Goal: Find specific page/section: Find specific page/section

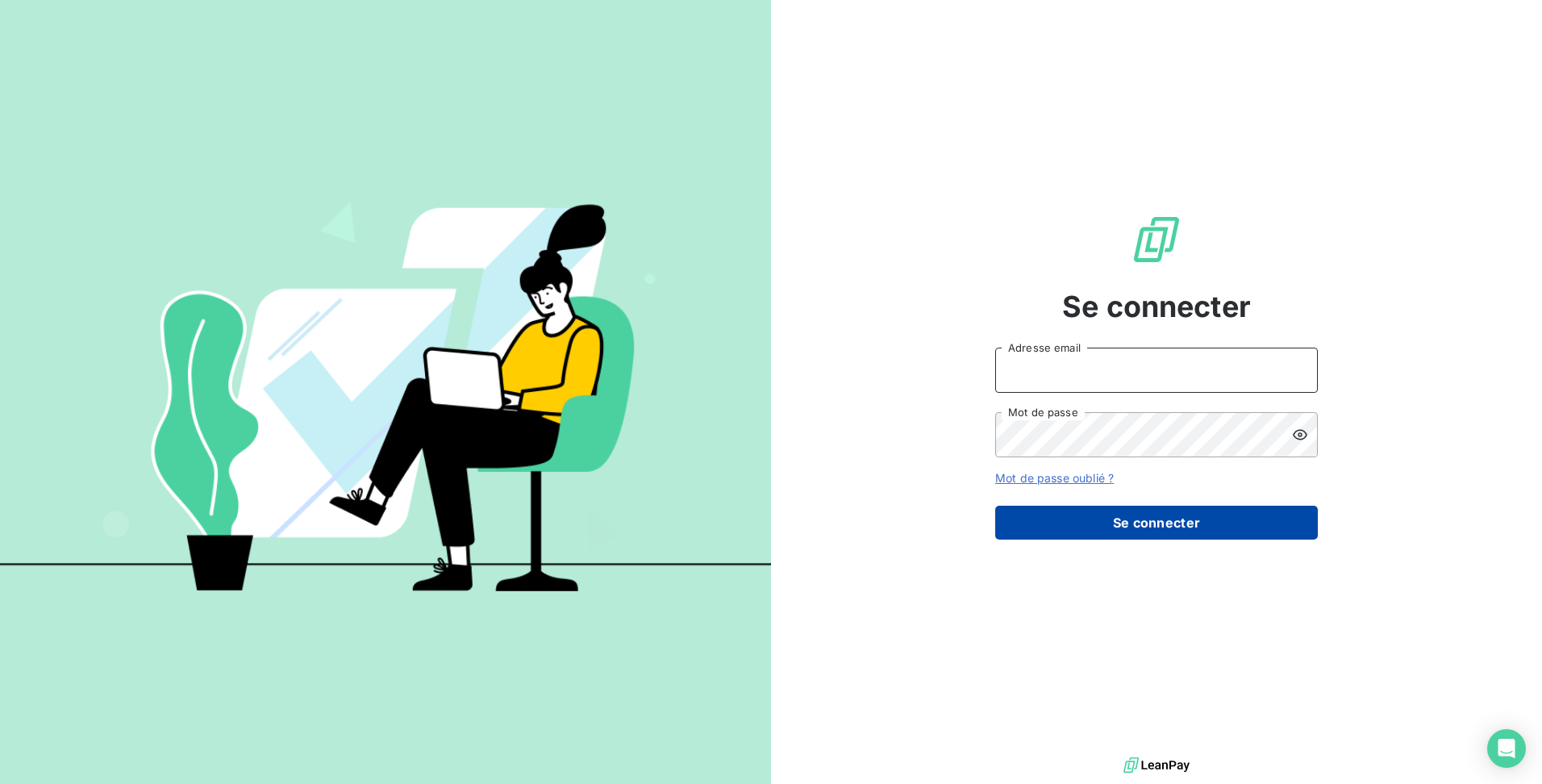
type input "[EMAIL_ADDRESS][DOMAIN_NAME]"
click at [1150, 521] on button "Se connecter" at bounding box center [1156, 522] width 323 height 34
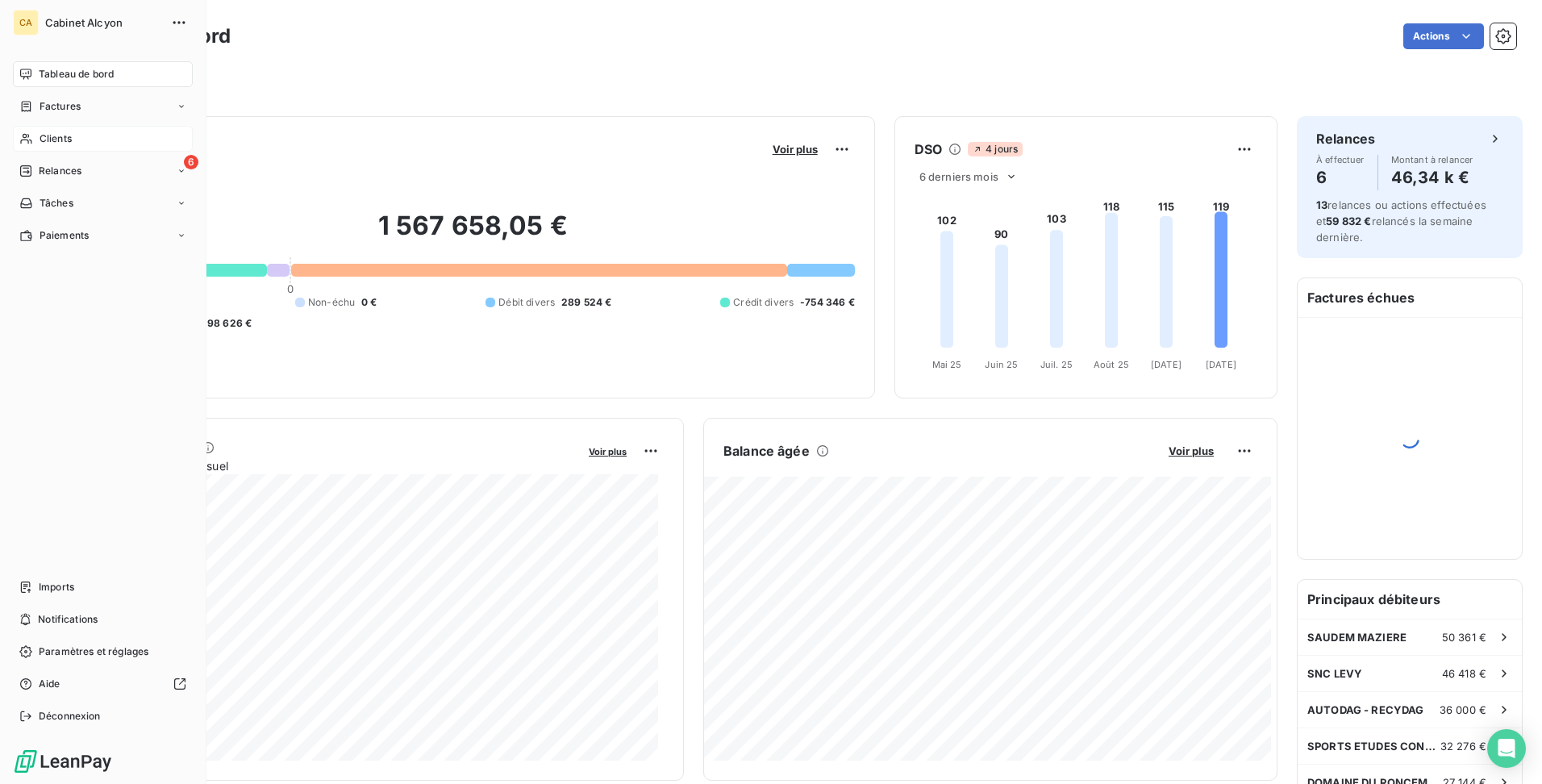
click at [63, 143] on span "Clients" at bounding box center [55, 138] width 32 height 15
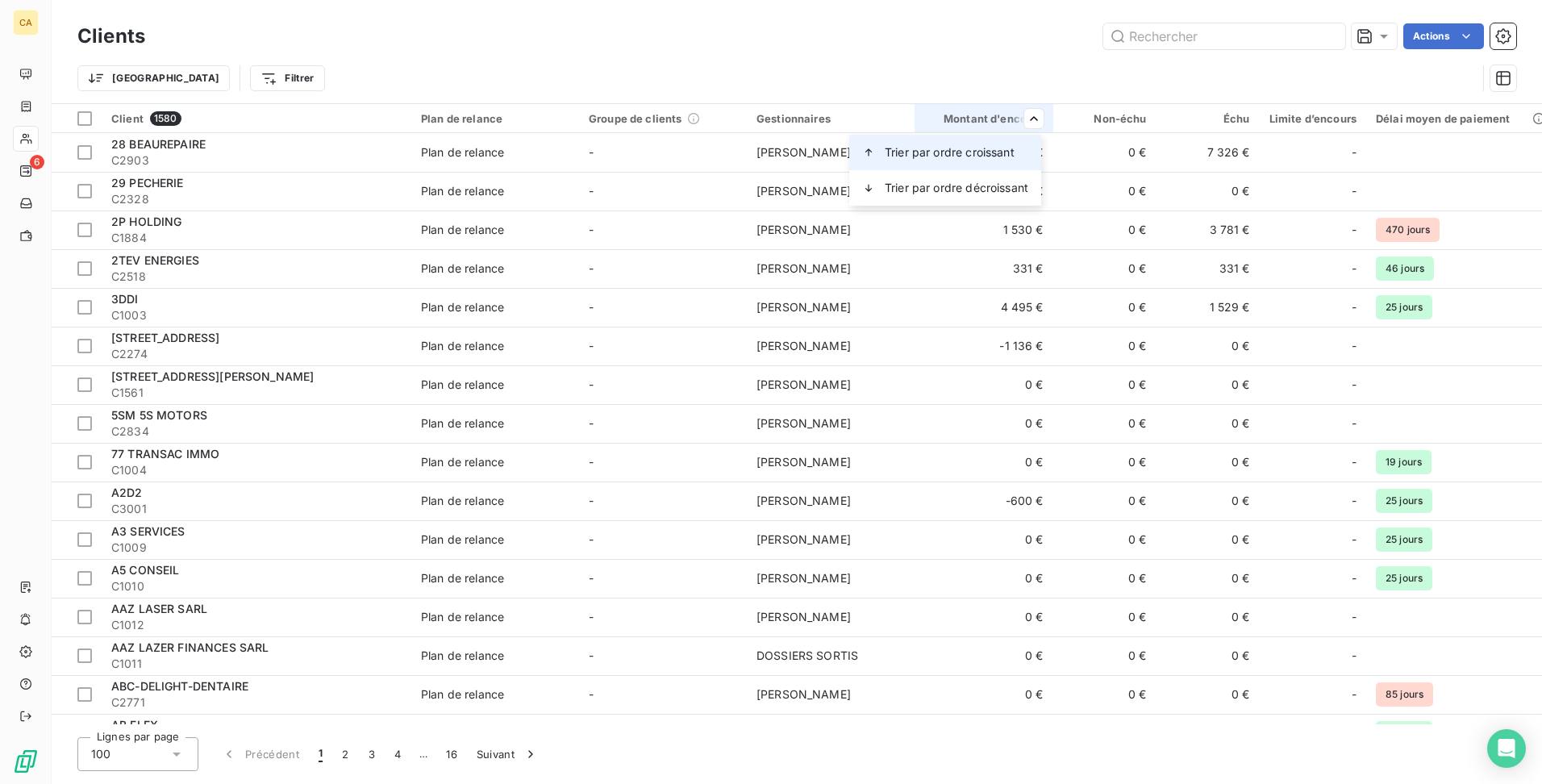
click at [989, 151] on span "Trier par ordre croissant" at bounding box center [950, 152] width 129 height 16
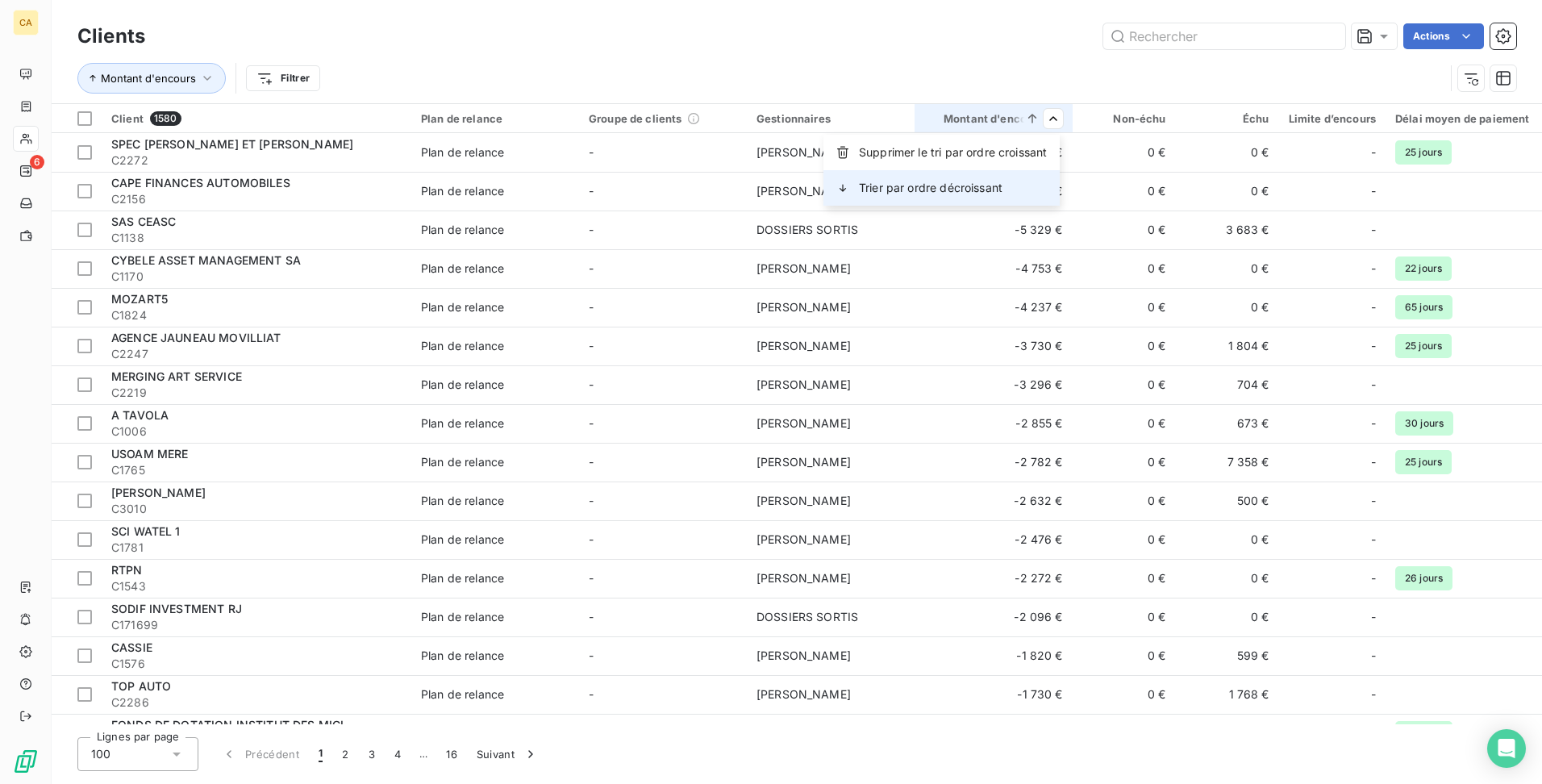
click at [982, 184] on span "Trier par ordre décroissant" at bounding box center [930, 188] width 143 height 16
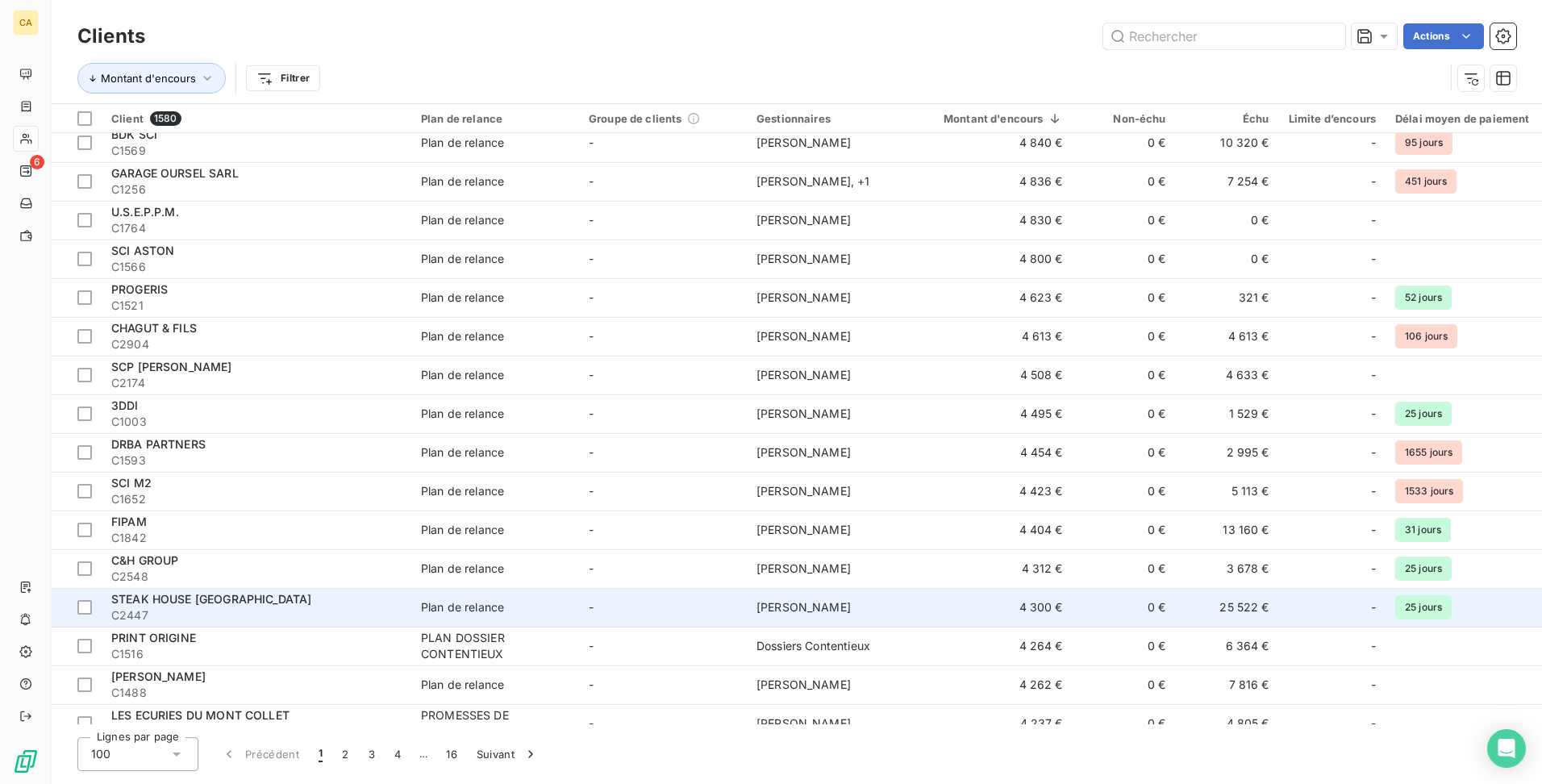
scroll to position [3287, 0]
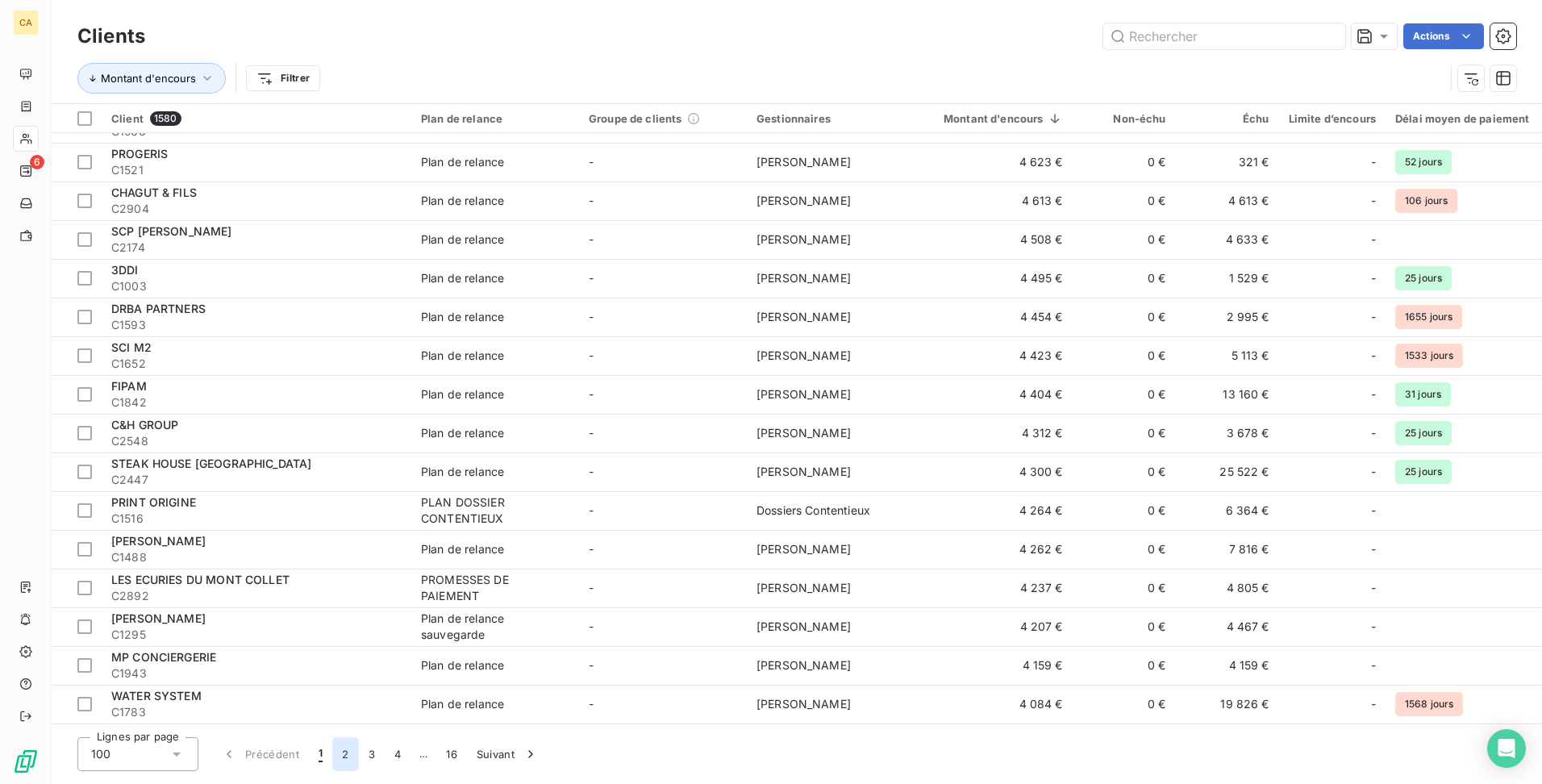
click at [348, 759] on button "2" at bounding box center [344, 754] width 25 height 34
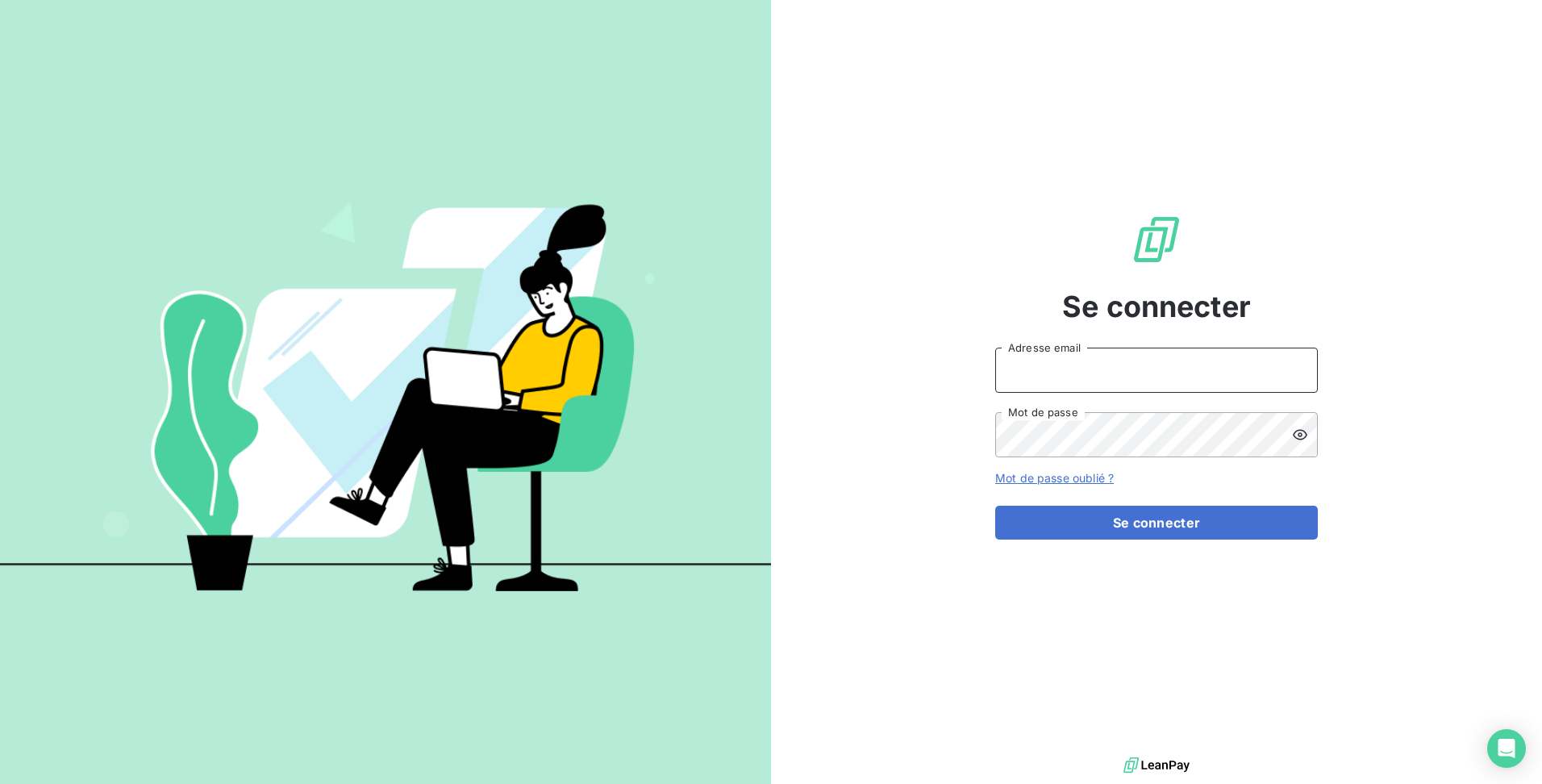
type input "[EMAIL_ADDRESS][DOMAIN_NAME]"
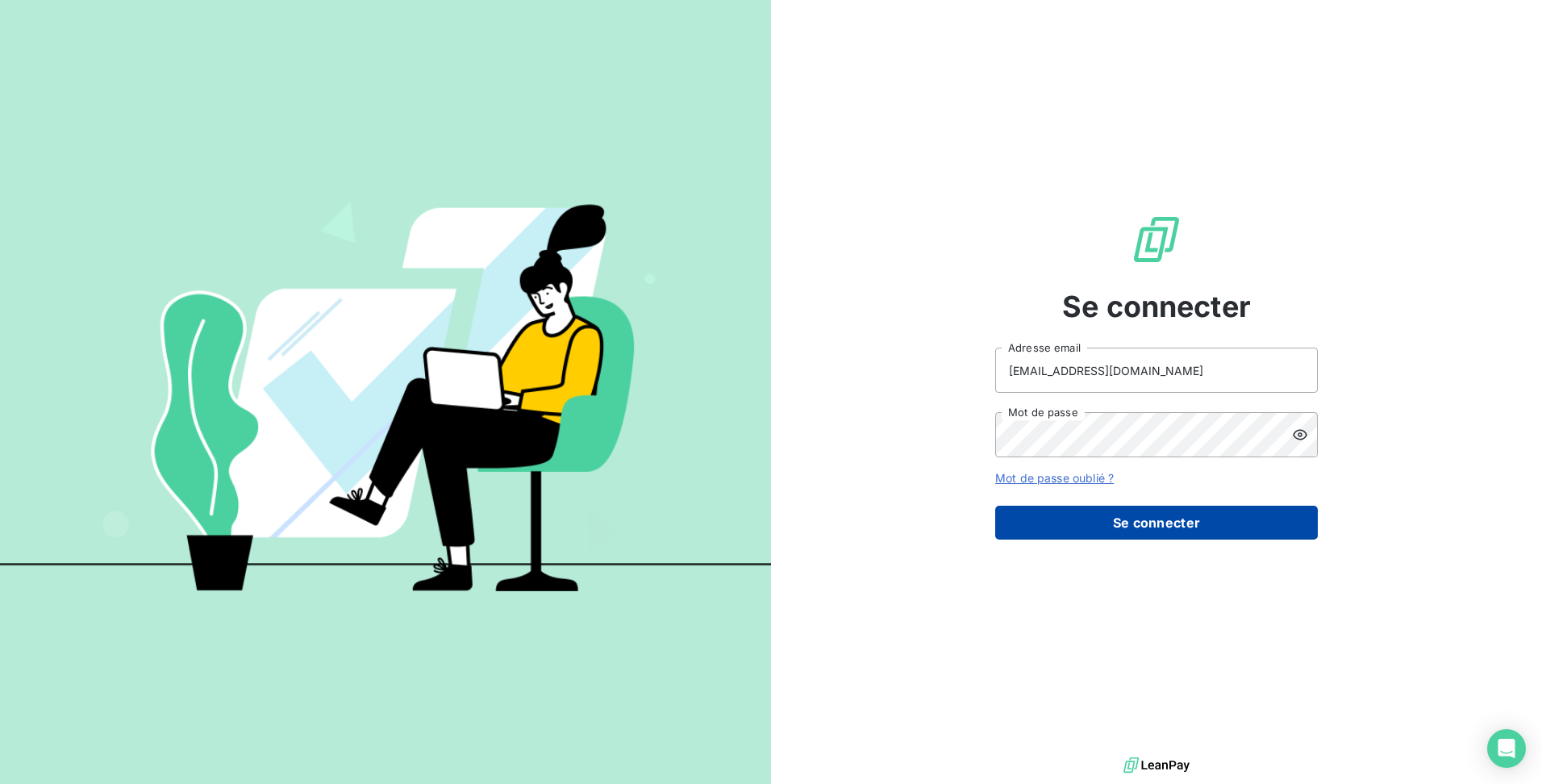
click at [1141, 539] on div "Se connecter [EMAIL_ADDRESS][DOMAIN_NAME] Adresse email Mot de passe Mot de pas…" at bounding box center [1156, 376] width 323 height 753
click at [1144, 530] on button "Se connecter" at bounding box center [1156, 522] width 323 height 34
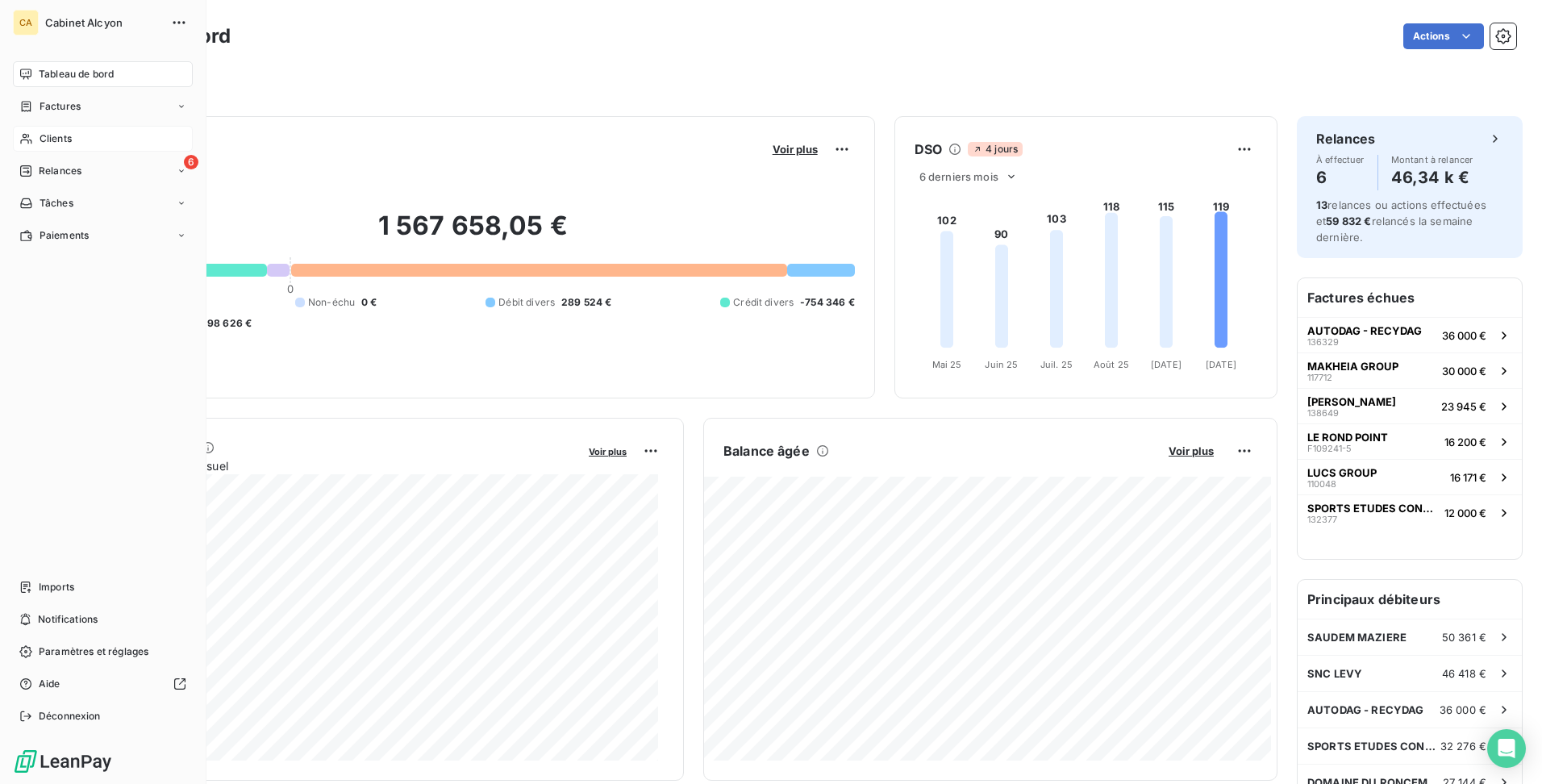
click at [57, 142] on span "Clients" at bounding box center [55, 138] width 32 height 15
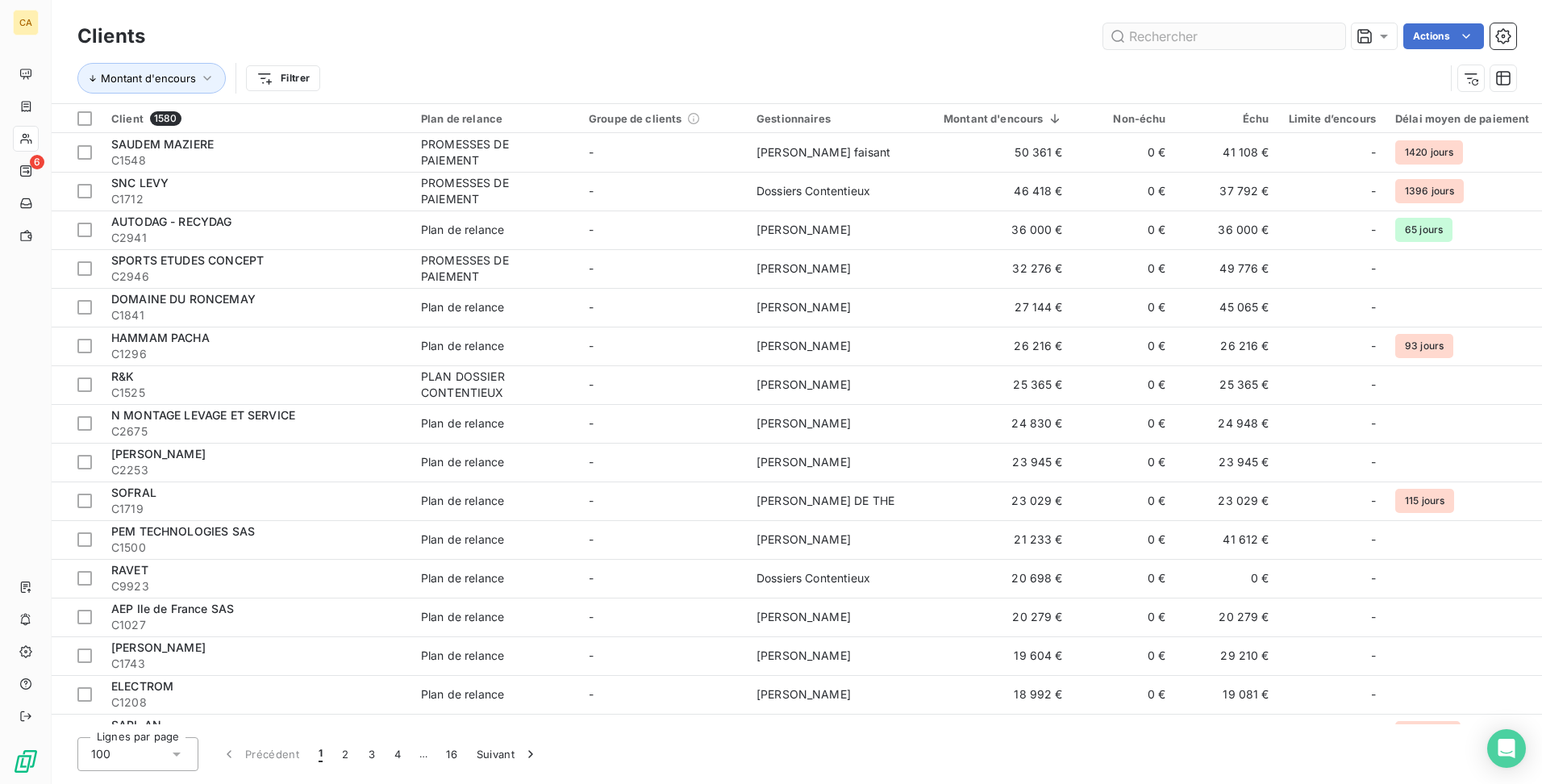
click at [1182, 27] on input "text" at bounding box center [1223, 36] width 242 height 25
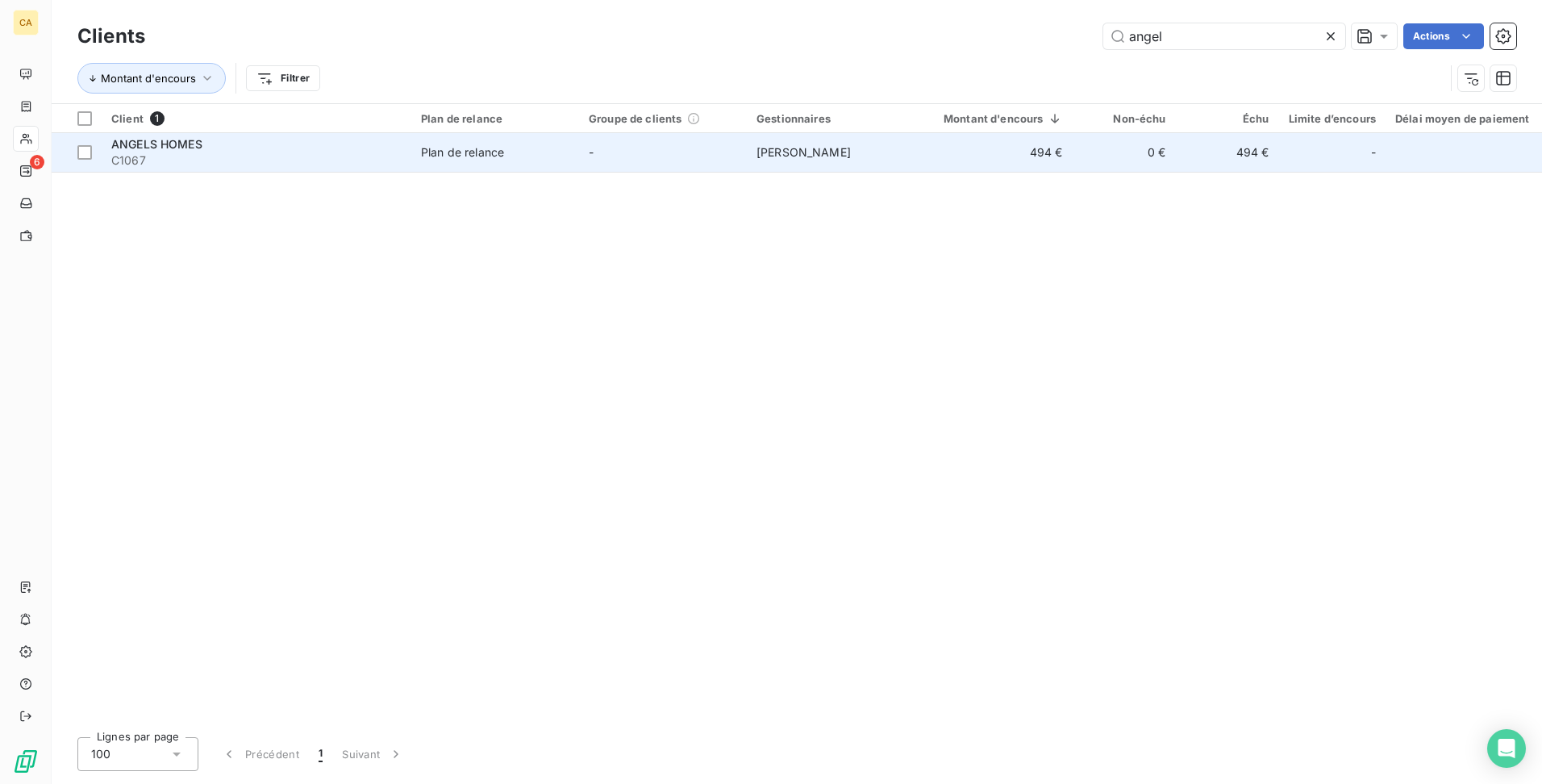
type input "angel"
click at [191, 144] on span "ANGELS HOMES" at bounding box center [156, 143] width 91 height 14
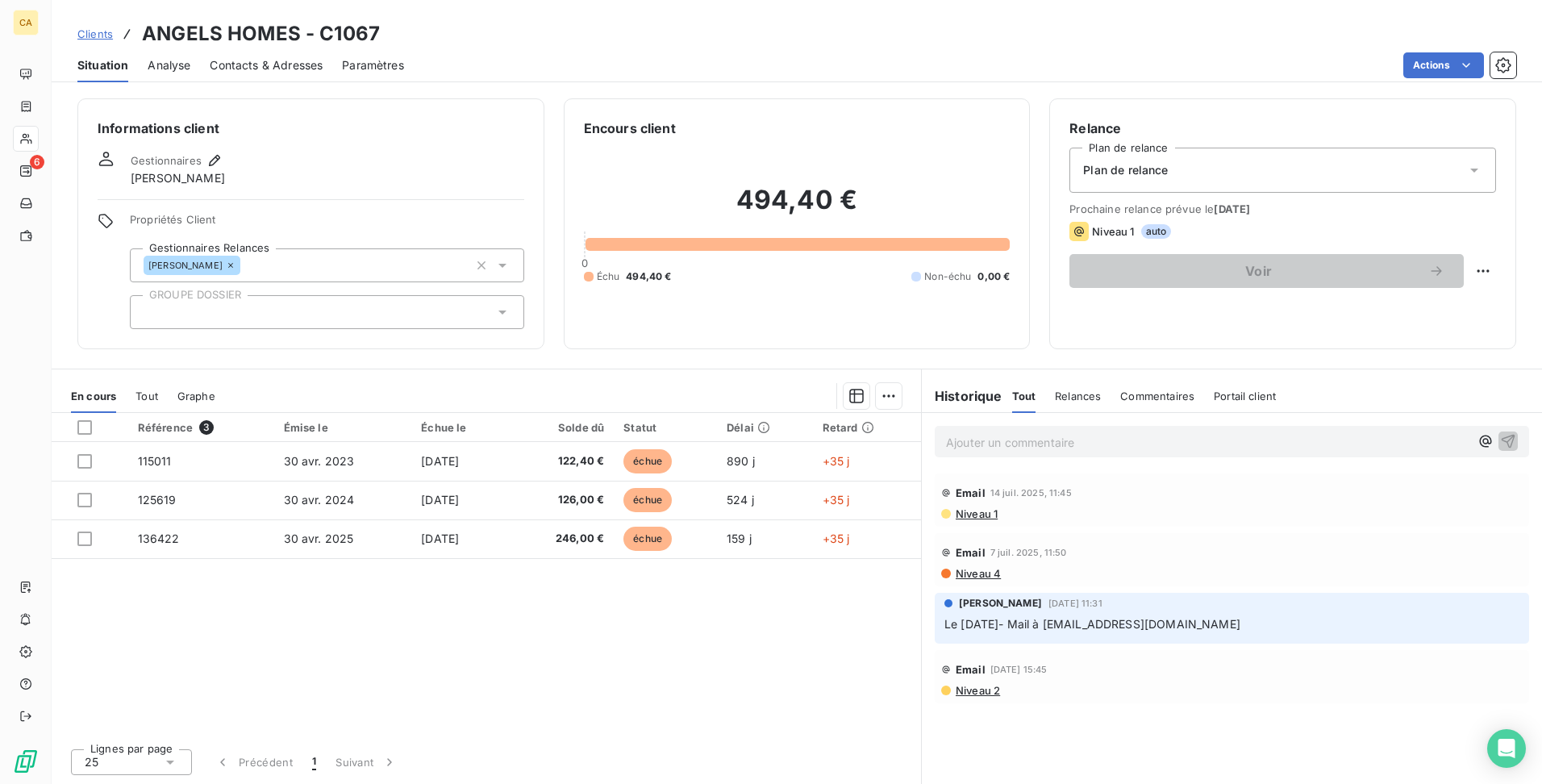
click at [413, 643] on div "Référence 3 Émise le Échue le Solde dû Statut Délai Retard 115011 [DATE] [DATE]…" at bounding box center [486, 574] width 869 height 323
